Goal: Use online tool/utility

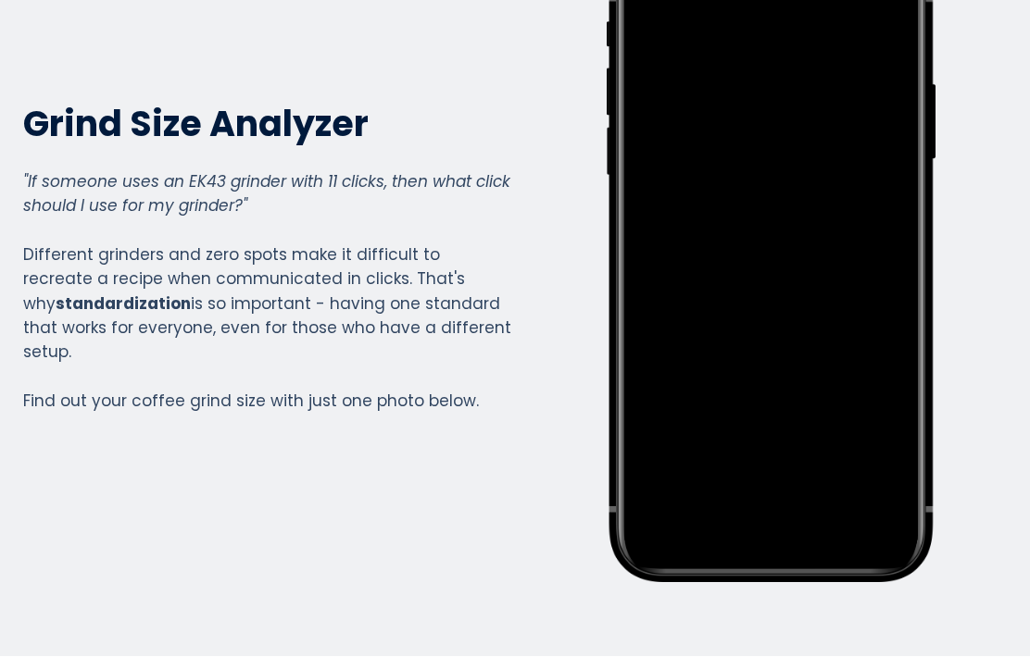
scroll to position [194, 0]
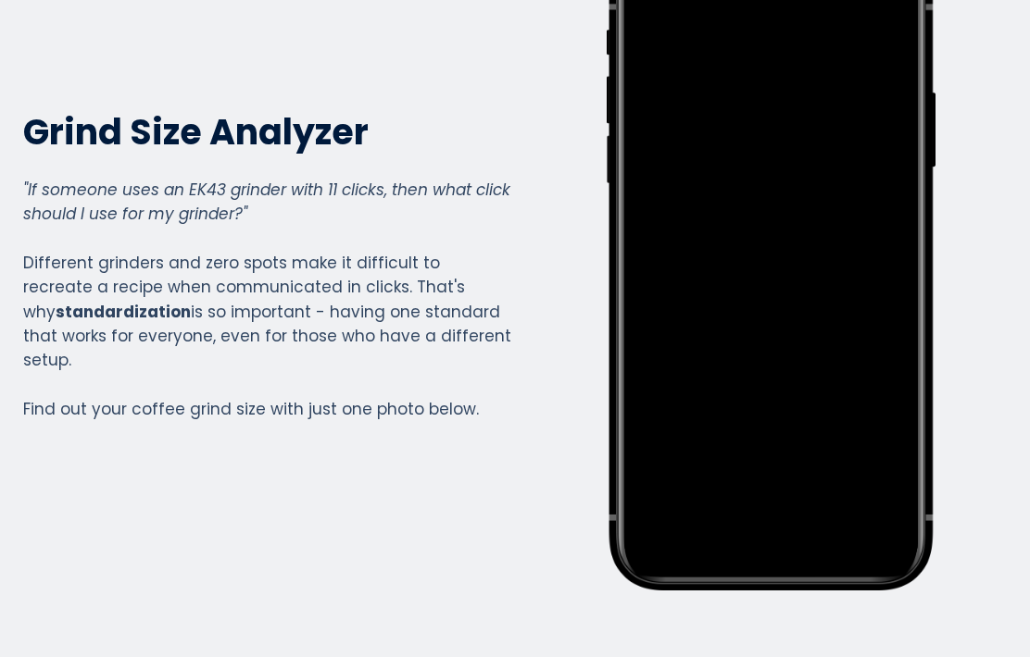
click at [980, 307] on div "Write your awesome label here." at bounding box center [772, 265] width 490 height 651
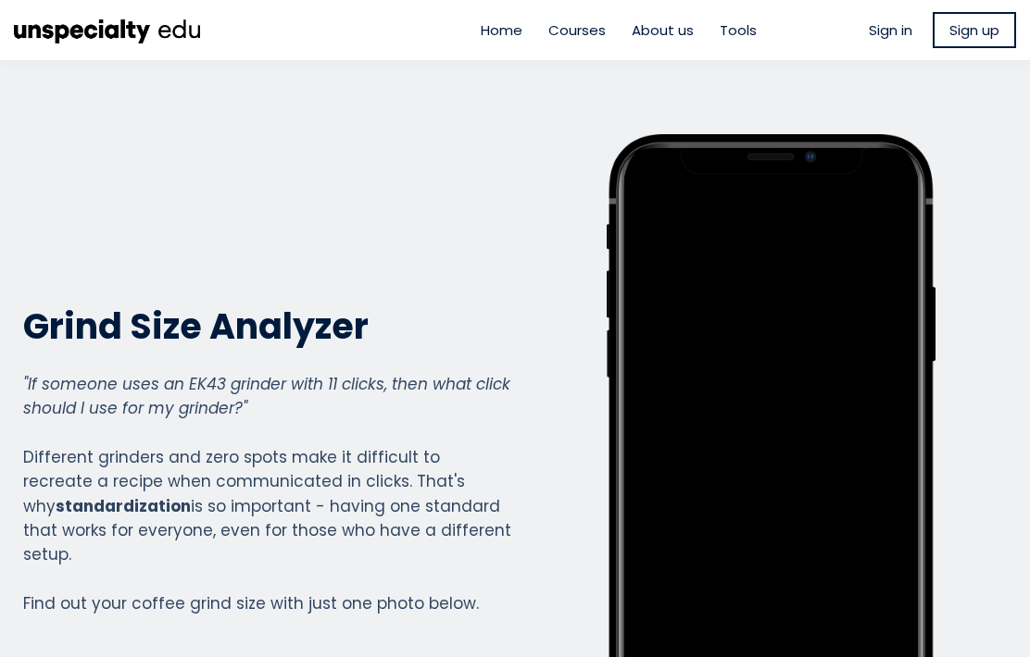
scroll to position [0, 0]
click at [742, 25] on span "Tools" at bounding box center [738, 29] width 37 height 21
click at [891, 25] on span "Sign in" at bounding box center [891, 29] width 44 height 21
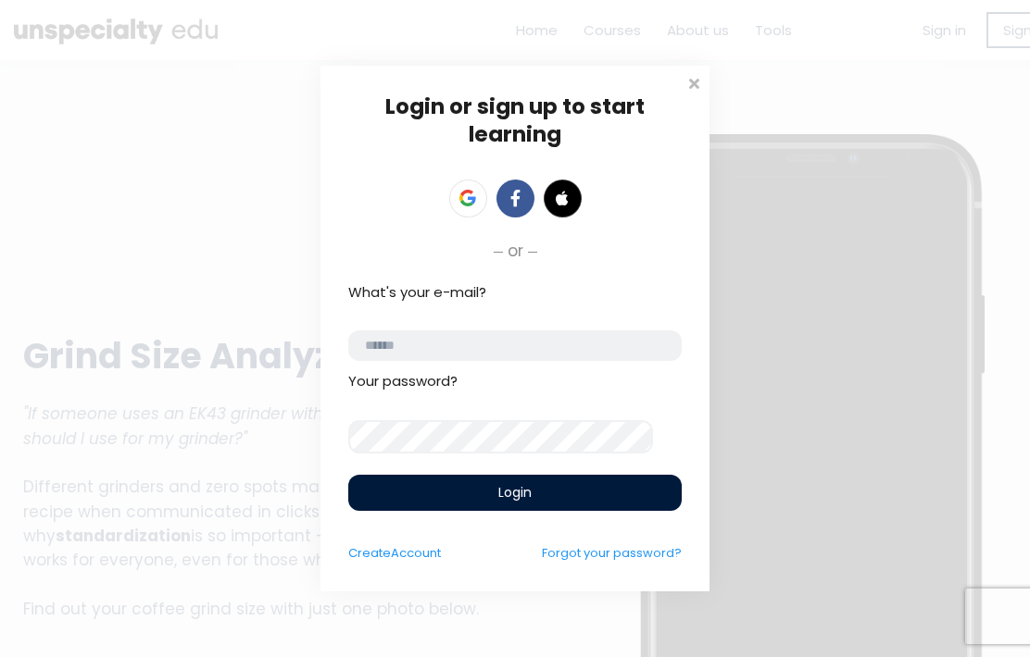
click at [470, 200] on icon at bounding box center [466, 203] width 13 height 6
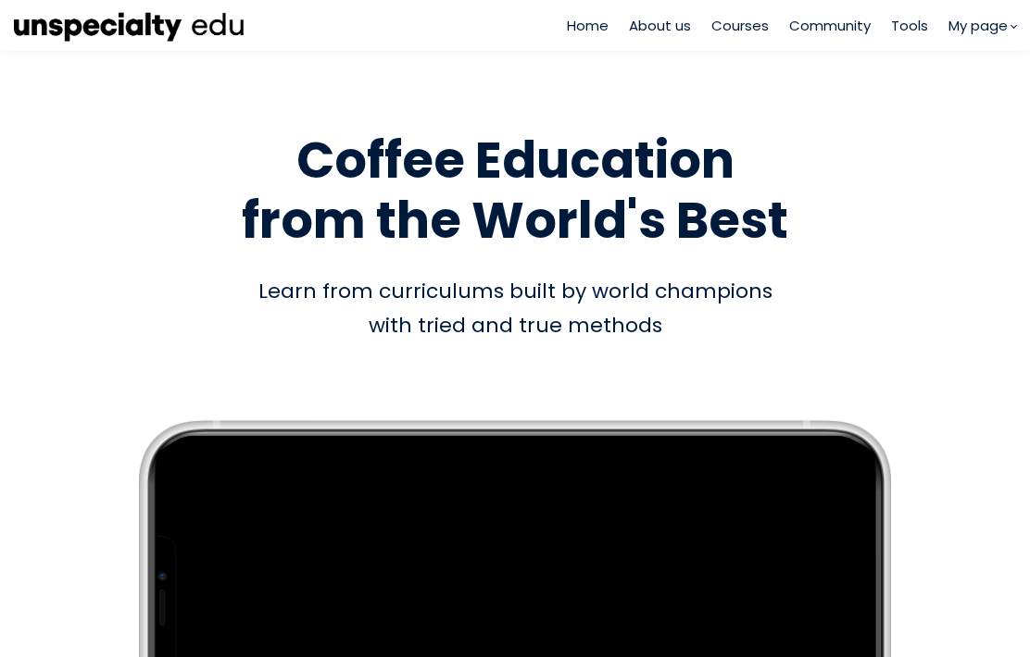
click at [915, 25] on span "Tools" at bounding box center [909, 25] width 37 height 21
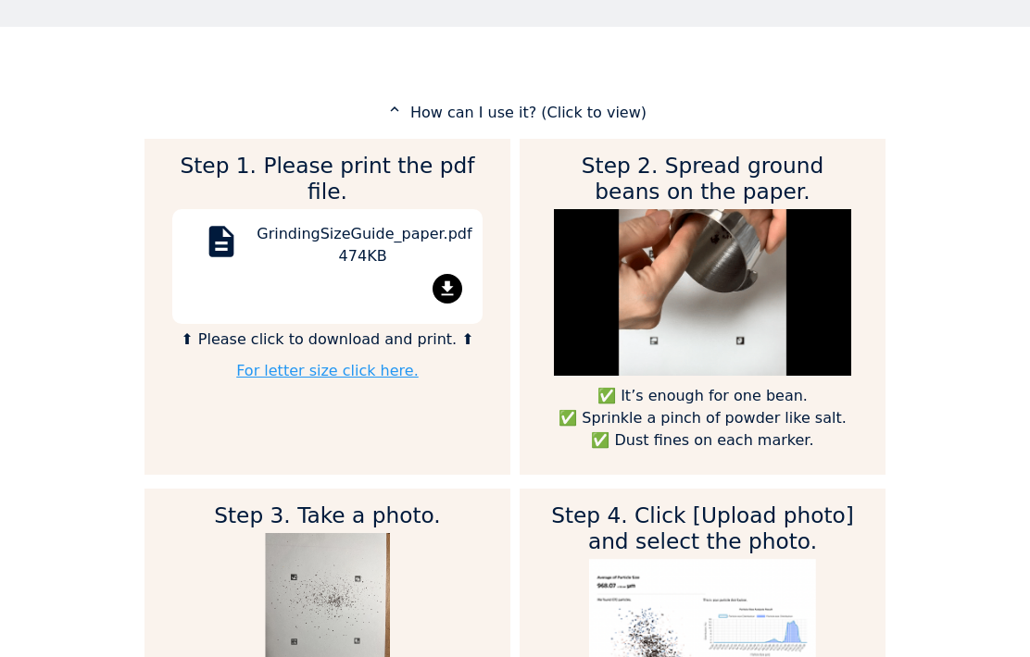
scroll to position [832, 0]
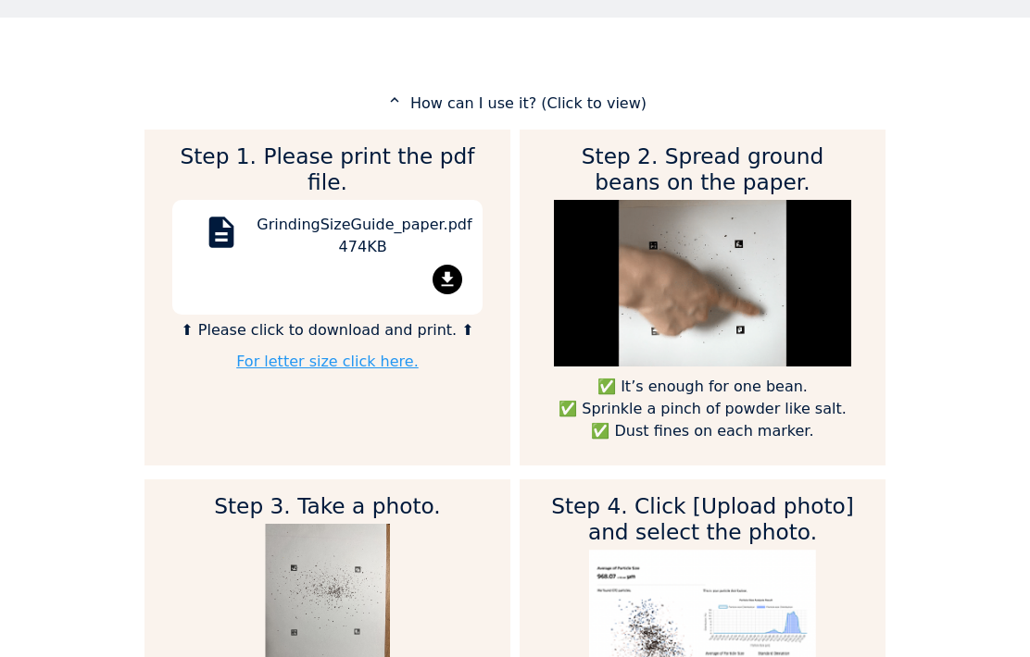
click at [445, 265] on mat-icon "file_download" at bounding box center [447, 280] width 30 height 30
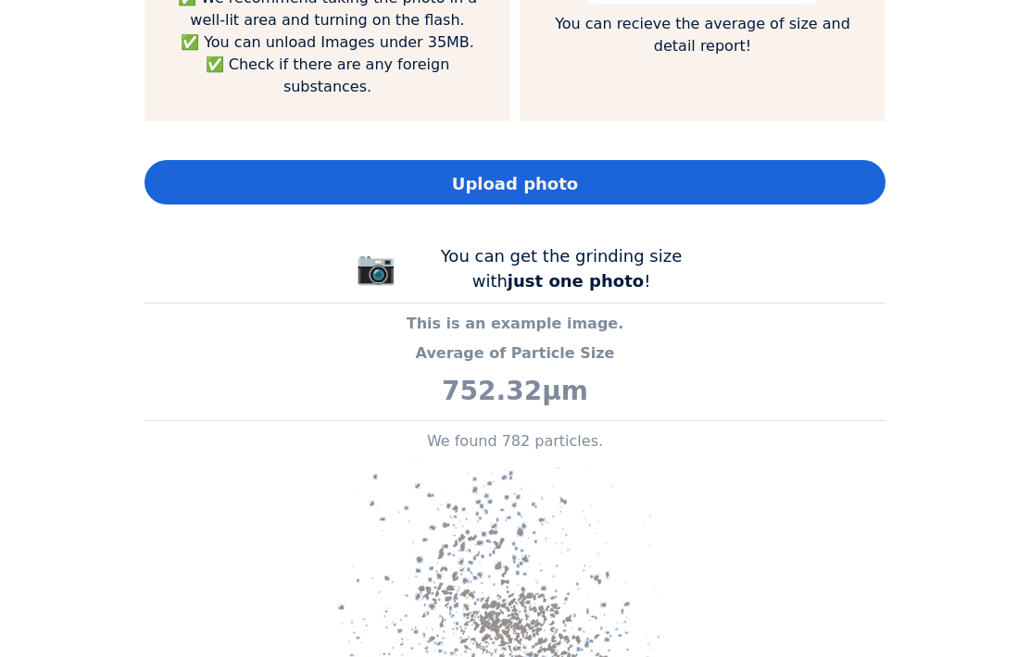
scroll to position [2090, 741]
